Goal: Task Accomplishment & Management: Complete application form

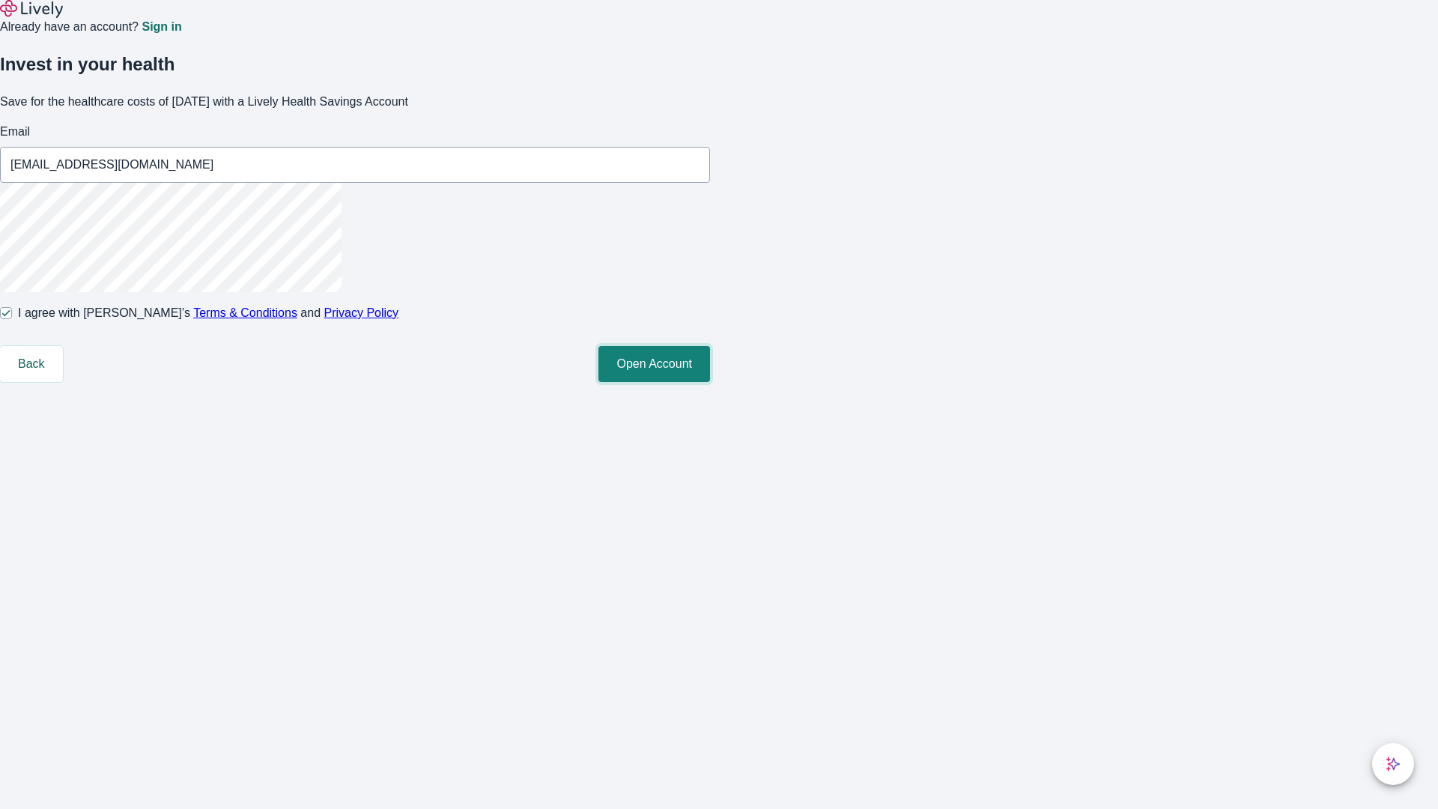
click at [710, 382] on button "Open Account" at bounding box center [654, 364] width 112 height 36
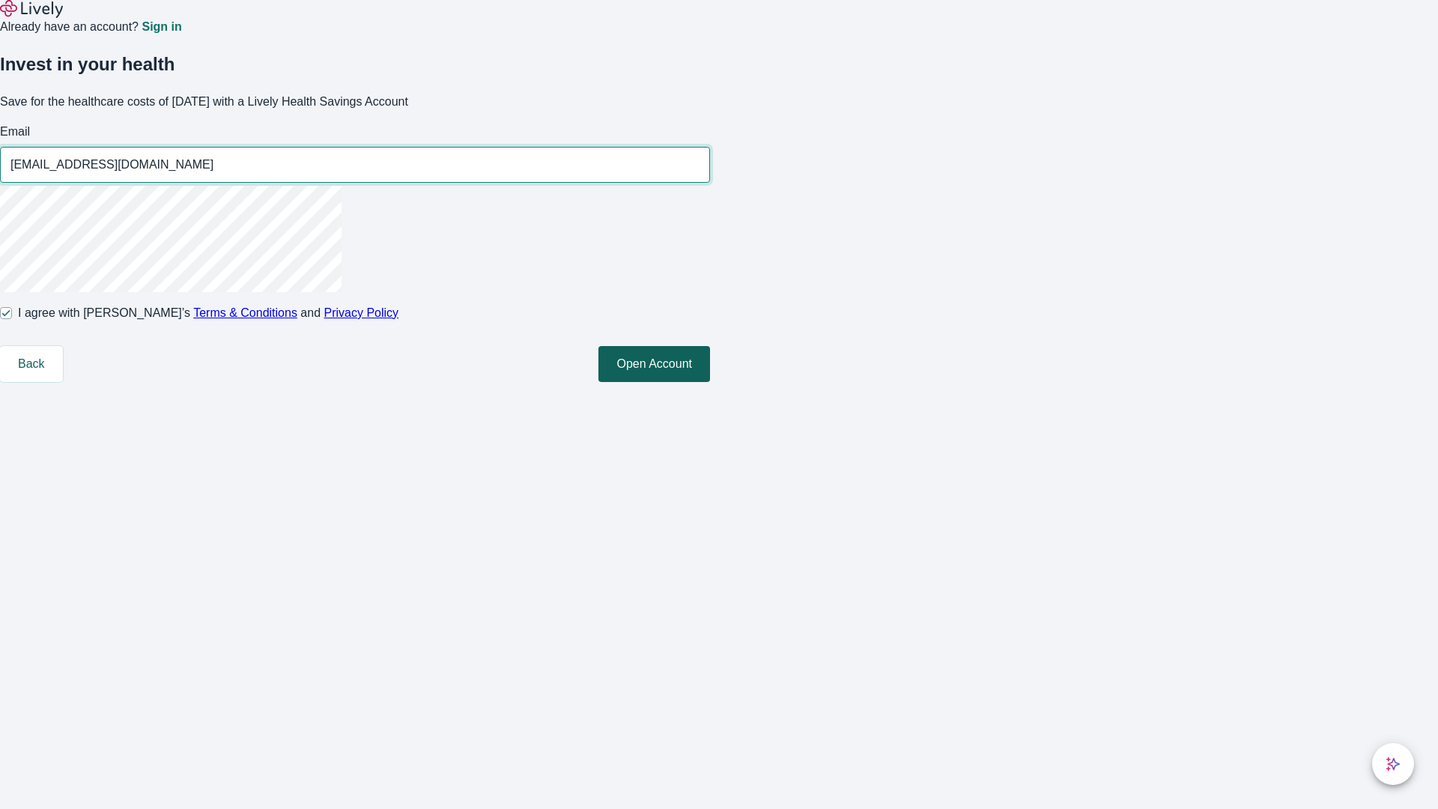
type input "[EMAIL_ADDRESS][DOMAIN_NAME]"
click at [12, 319] on input "I agree with Lively’s Terms & Conditions and Privacy Policy" at bounding box center [6, 313] width 12 height 12
checkbox input "false"
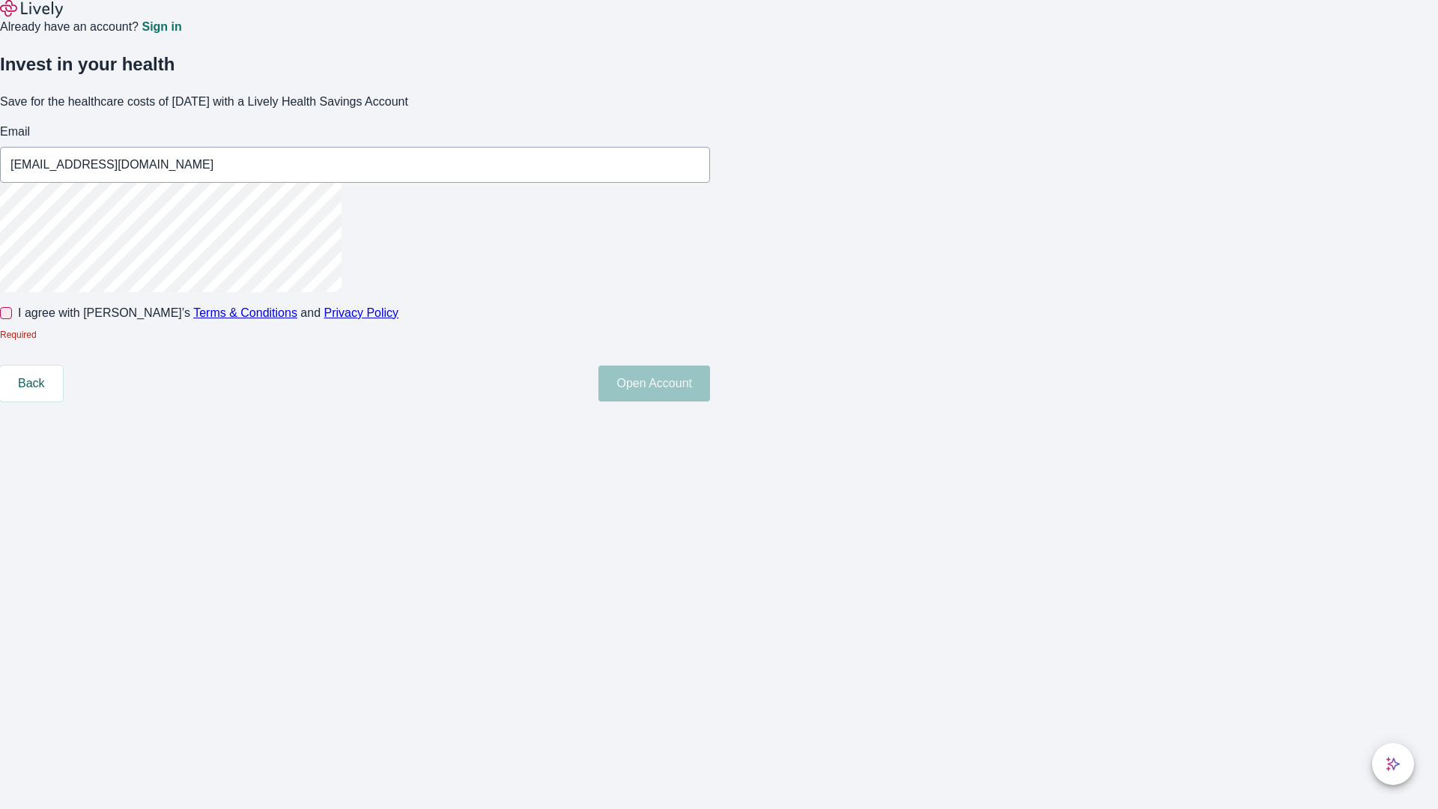
type input "[EMAIL_ADDRESS][DOMAIN_NAME]"
click at [12, 319] on input "I agree with Lively’s Terms & Conditions and Privacy Policy" at bounding box center [6, 313] width 12 height 12
checkbox input "true"
click at [710, 382] on button "Open Account" at bounding box center [654, 364] width 112 height 36
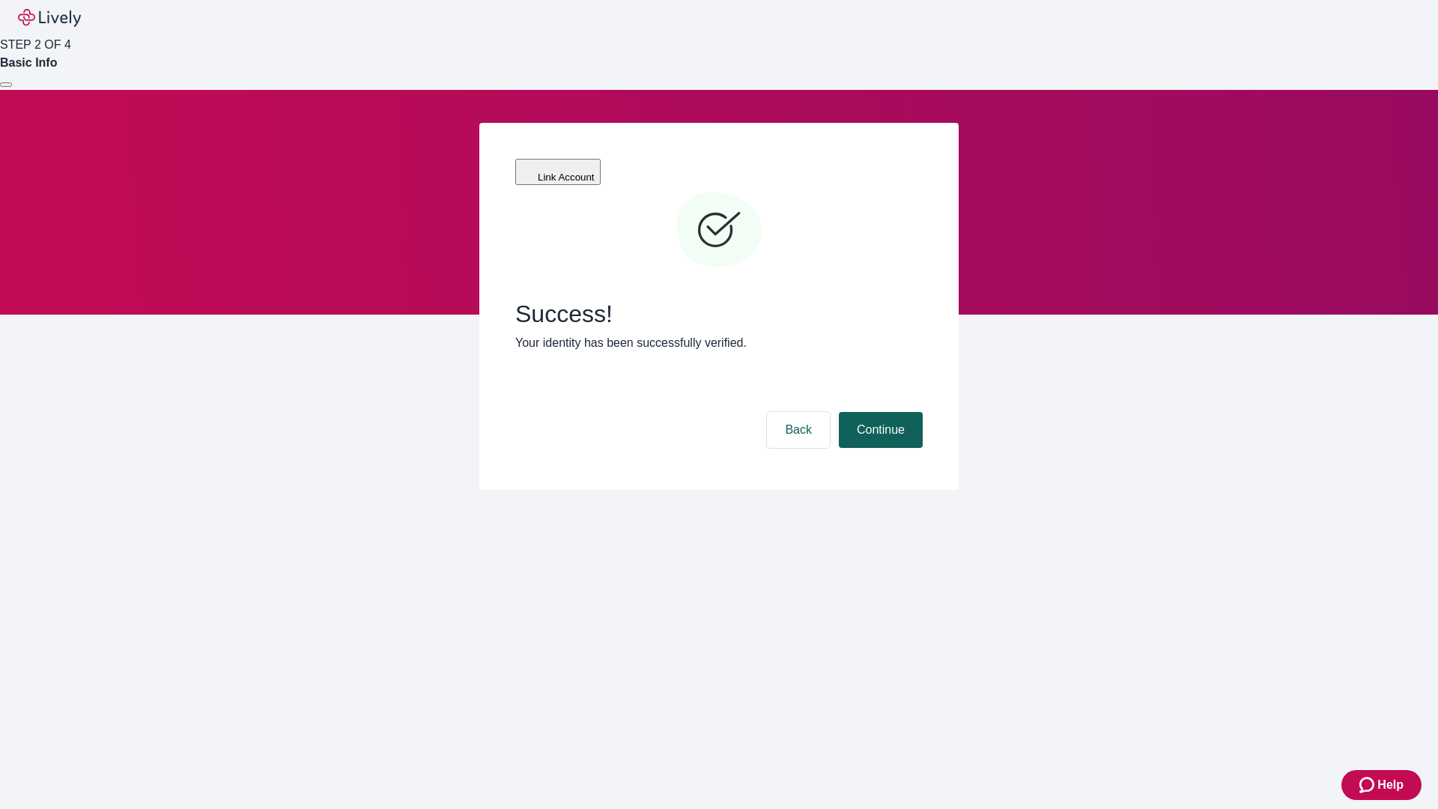
click at [879, 412] on button "Continue" at bounding box center [881, 430] width 84 height 36
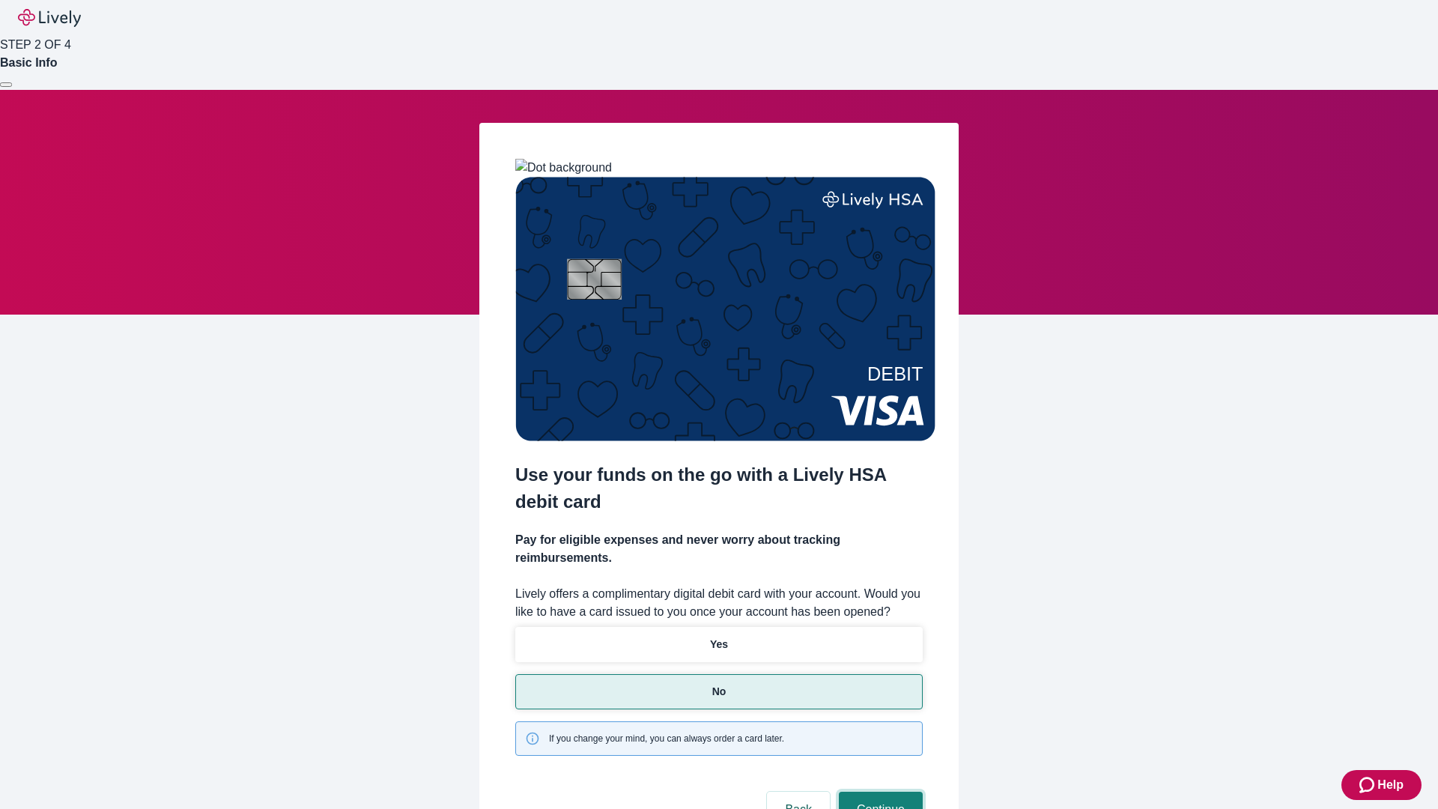
click at [879, 792] on button "Continue" at bounding box center [881, 810] width 84 height 36
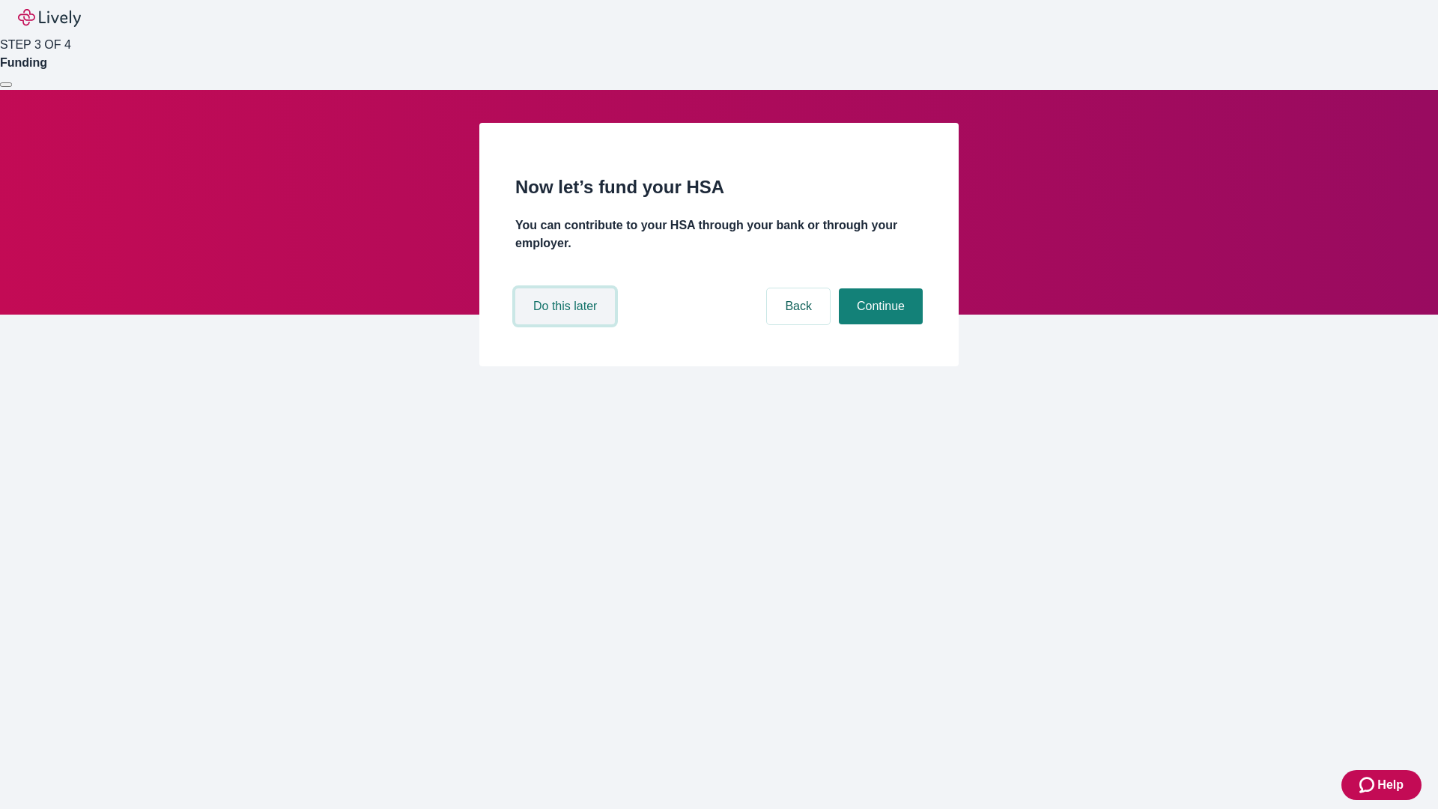
click at [567, 324] on button "Do this later" at bounding box center [565, 306] width 100 height 36
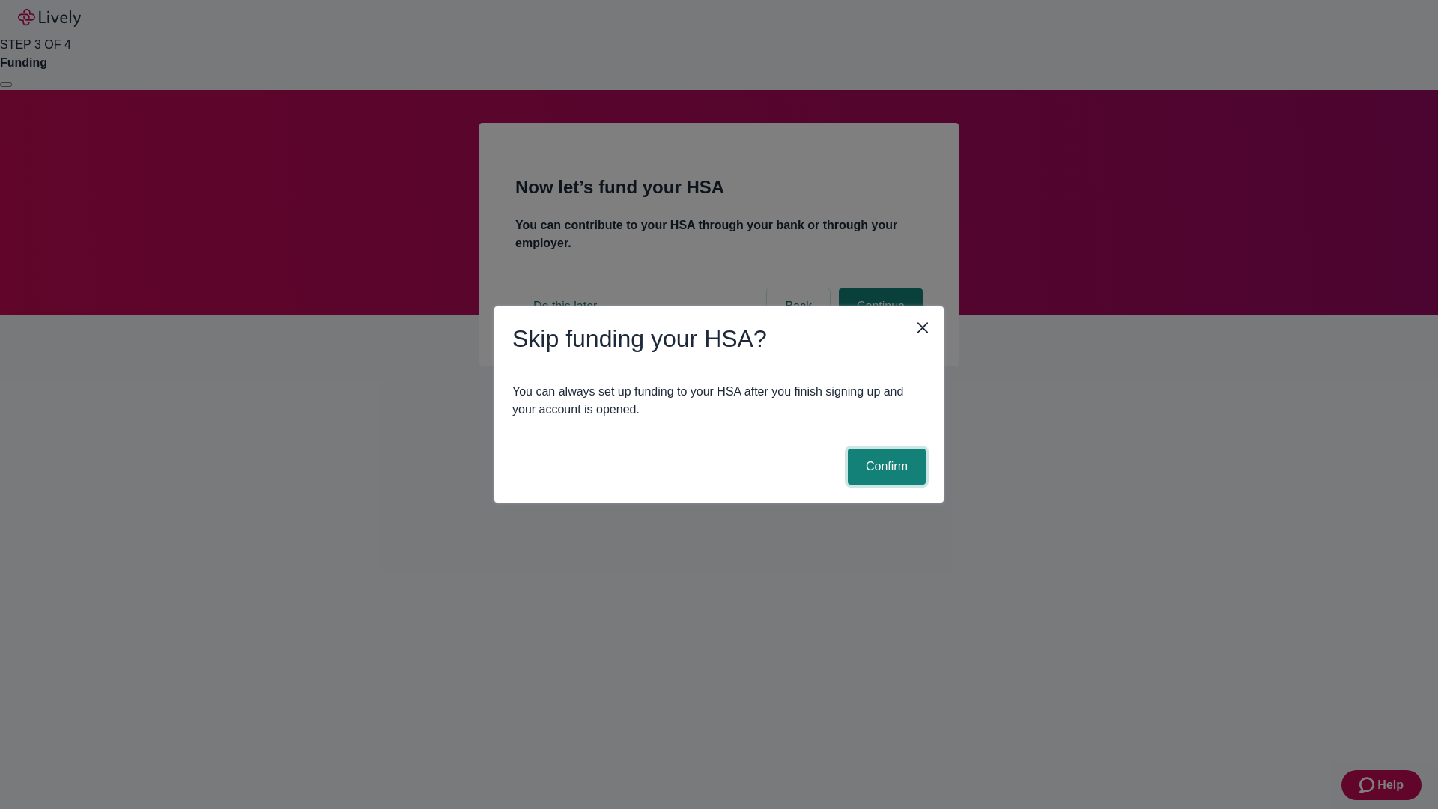
click at [885, 467] on button "Confirm" at bounding box center [887, 467] width 78 height 36
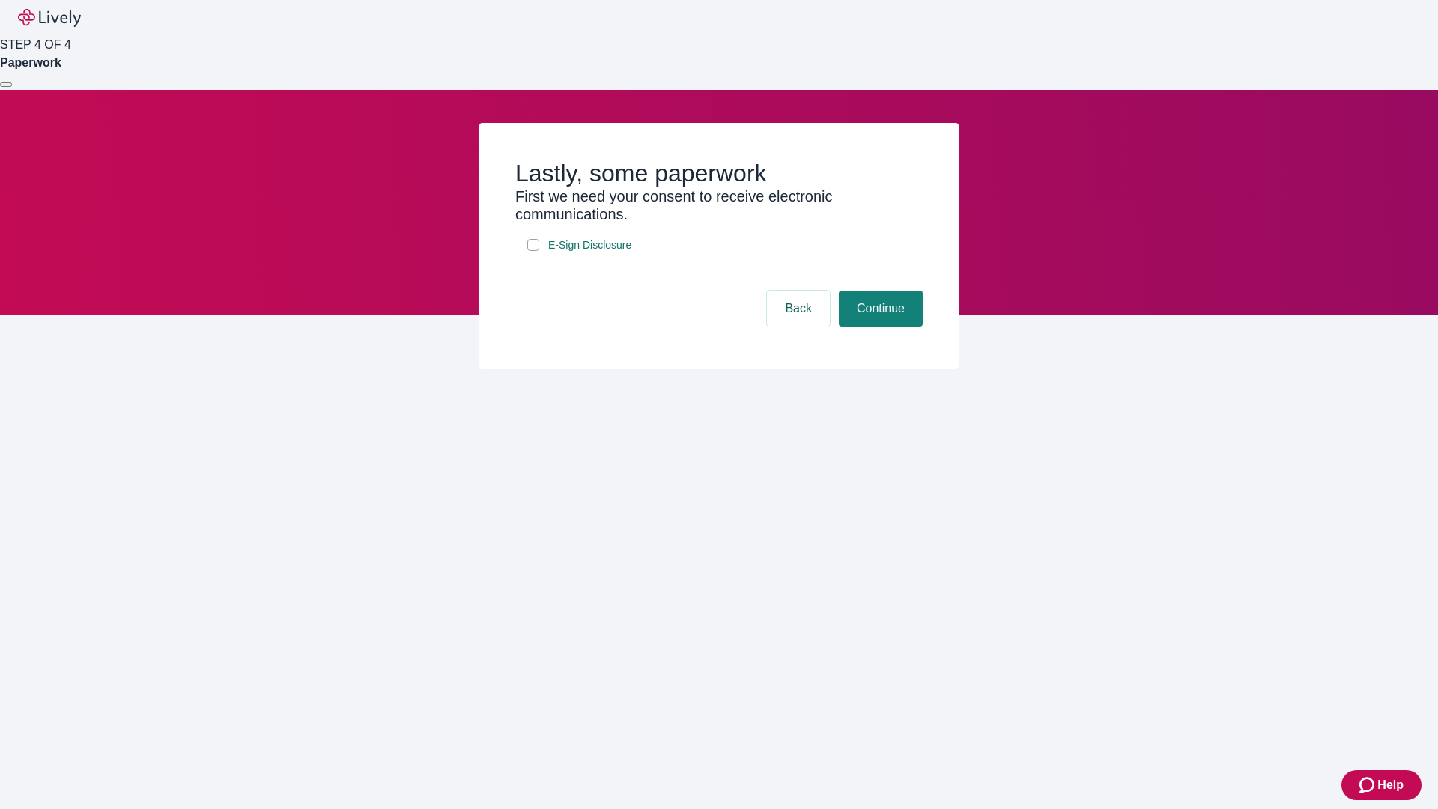
click at [533, 251] on input "E-Sign Disclosure" at bounding box center [533, 245] width 12 height 12
checkbox input "true"
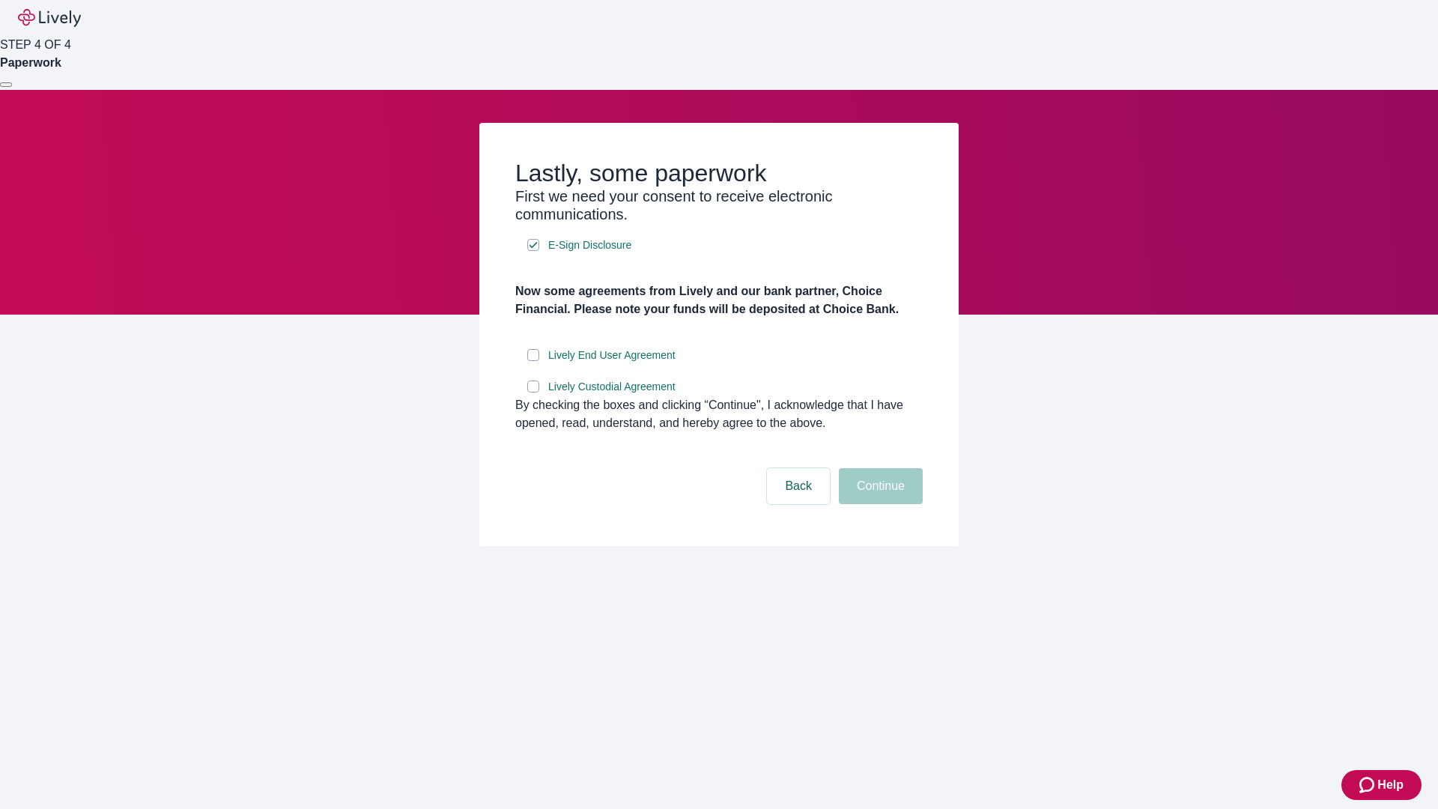
click at [533, 361] on input "Lively End User Agreement" at bounding box center [533, 355] width 12 height 12
checkbox input "true"
click at [533, 392] on input "Lively Custodial Agreement" at bounding box center [533, 386] width 12 height 12
checkbox input "true"
click at [879, 504] on button "Continue" at bounding box center [881, 486] width 84 height 36
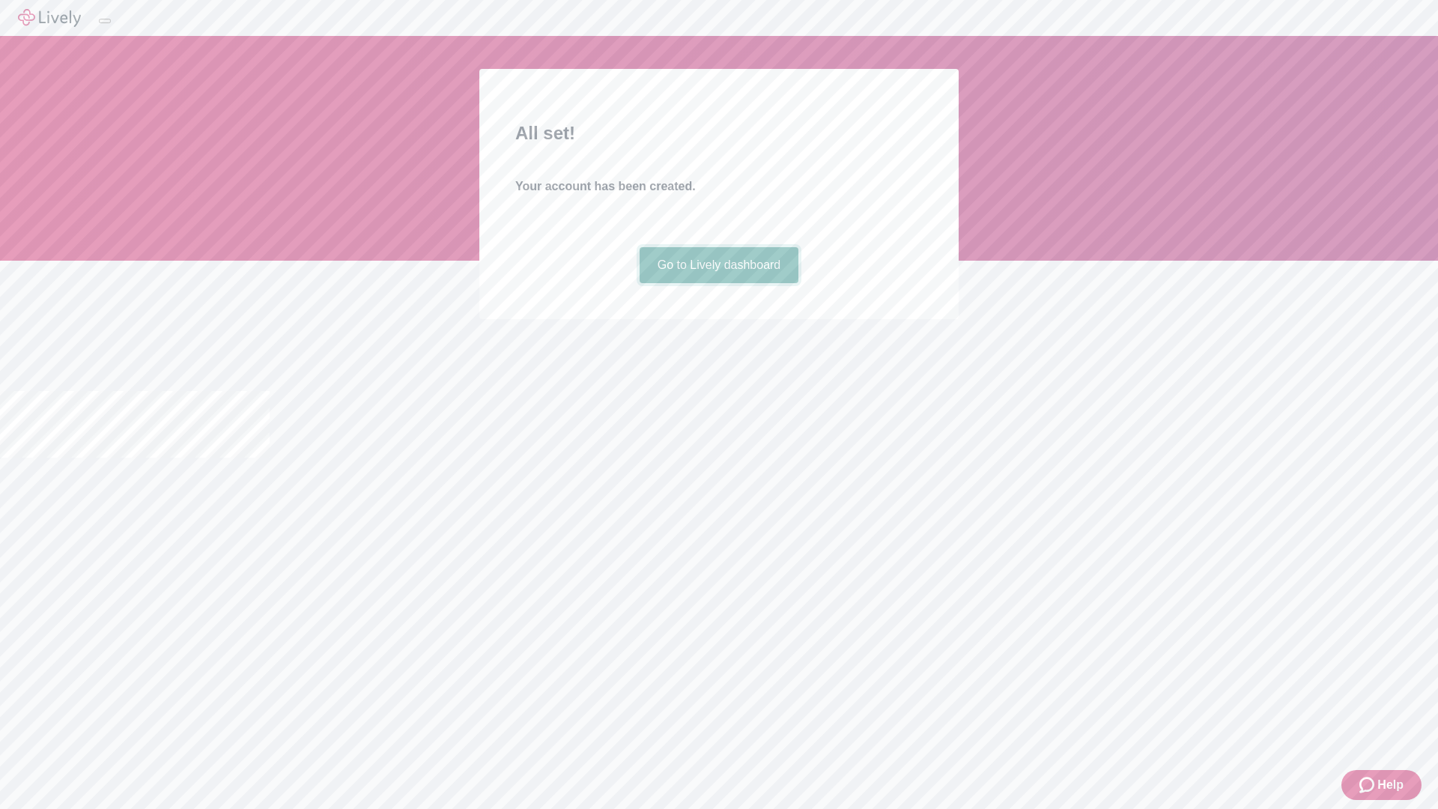
click at [718, 283] on link "Go to Lively dashboard" at bounding box center [720, 265] width 160 height 36
